Goal: Share content

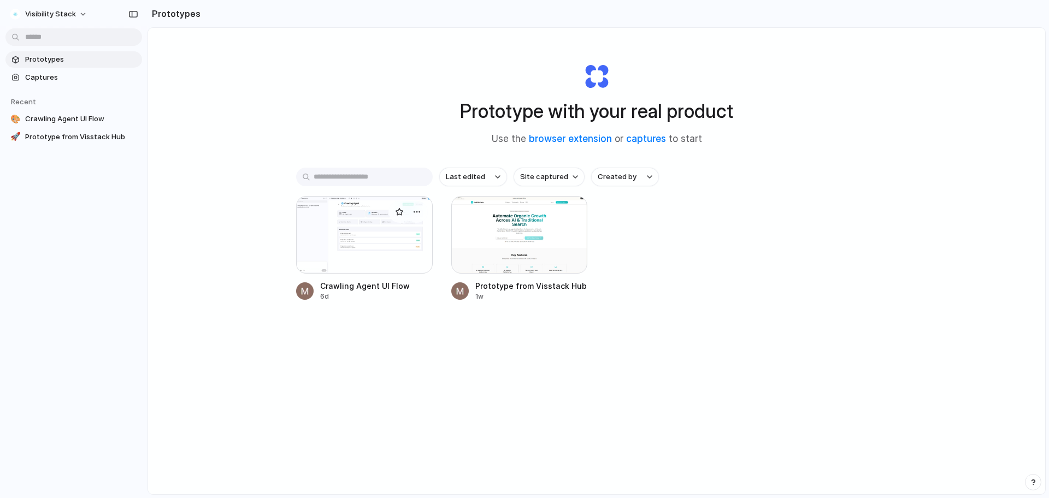
click at [337, 239] on div at bounding box center [364, 235] width 137 height 78
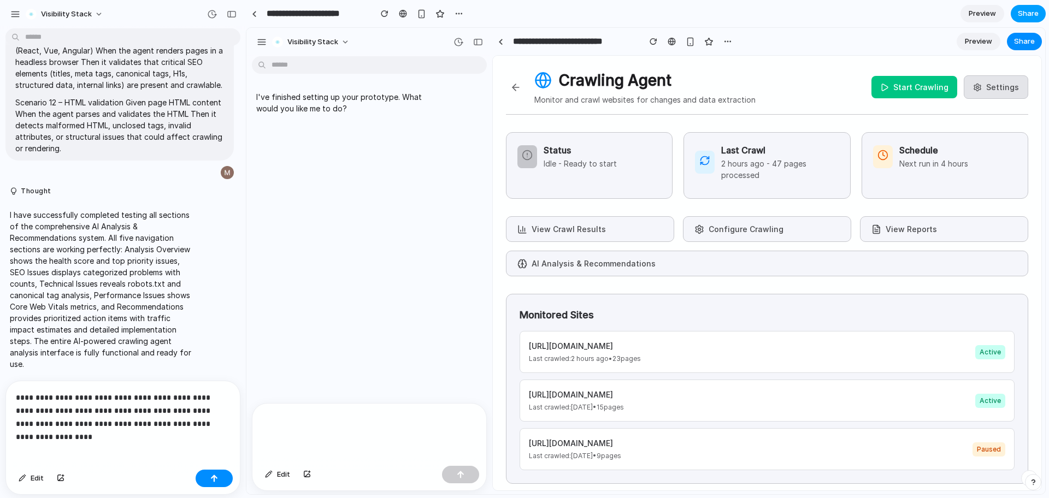
click at [1035, 8] on button "Share" at bounding box center [1027, 13] width 35 height 17
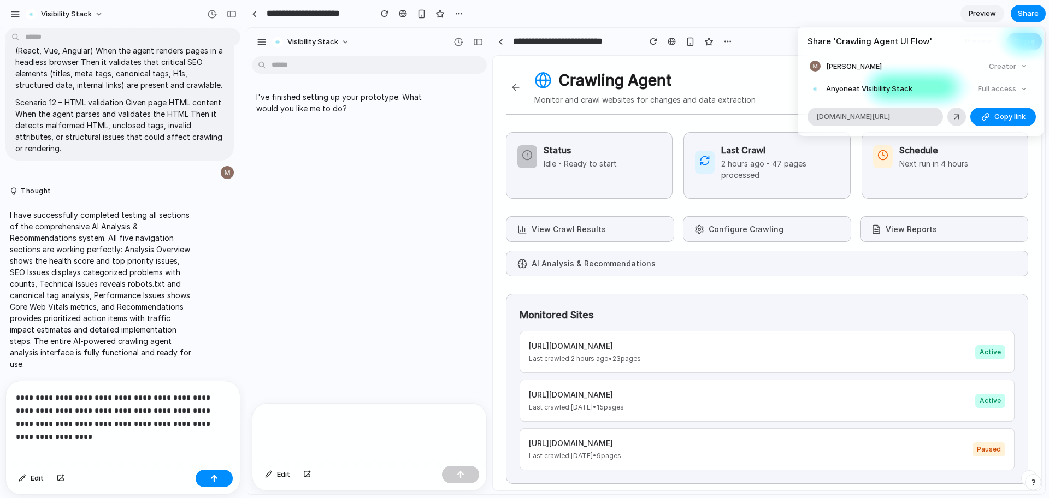
click at [1015, 88] on div "Full access" at bounding box center [1002, 88] width 58 height 15
click at [1002, 111] on button "Copy link" at bounding box center [1003, 117] width 66 height 19
click at [1008, 89] on div "Full access" at bounding box center [1002, 88] width 58 height 15
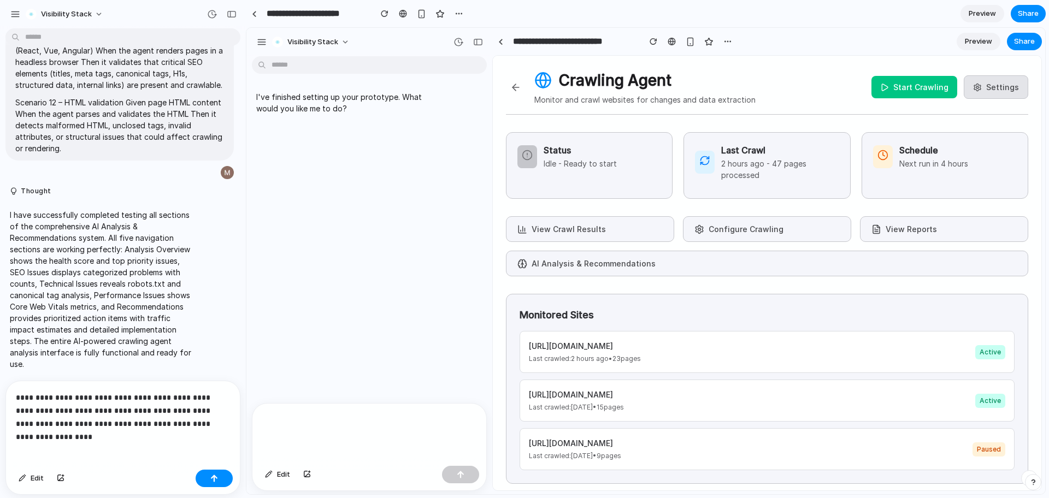
click at [821, 13] on div "Share ' Crawling Agent UI Flow ' [PERSON_NAME] Creator Anyone at Visibility Sta…" at bounding box center [524, 249] width 1049 height 498
click at [988, 15] on span "Preview" at bounding box center [981, 13] width 27 height 11
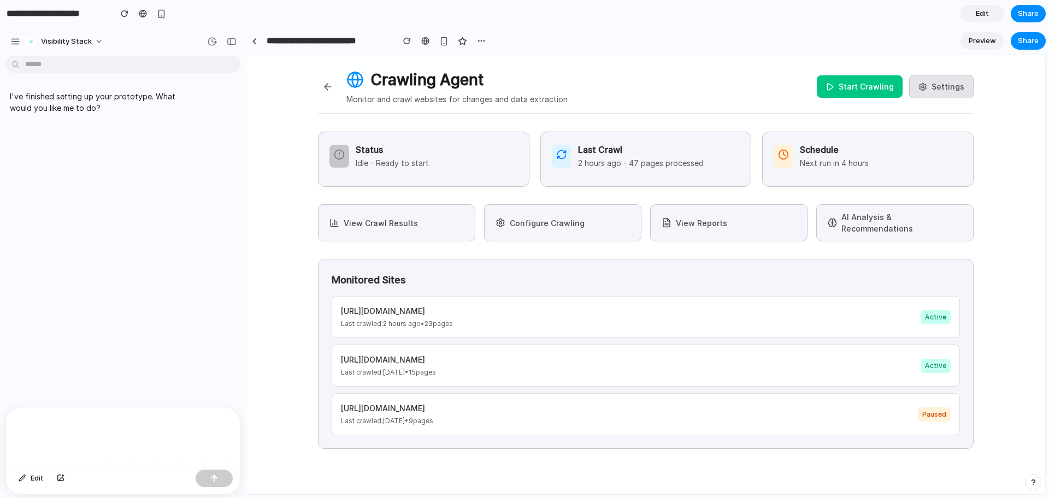
click at [10, 169] on div "I've finished setting up your prototype. What would you like me to do?" at bounding box center [119, 233] width 239 height 347
